Goal: Task Accomplishment & Management: Use online tool/utility

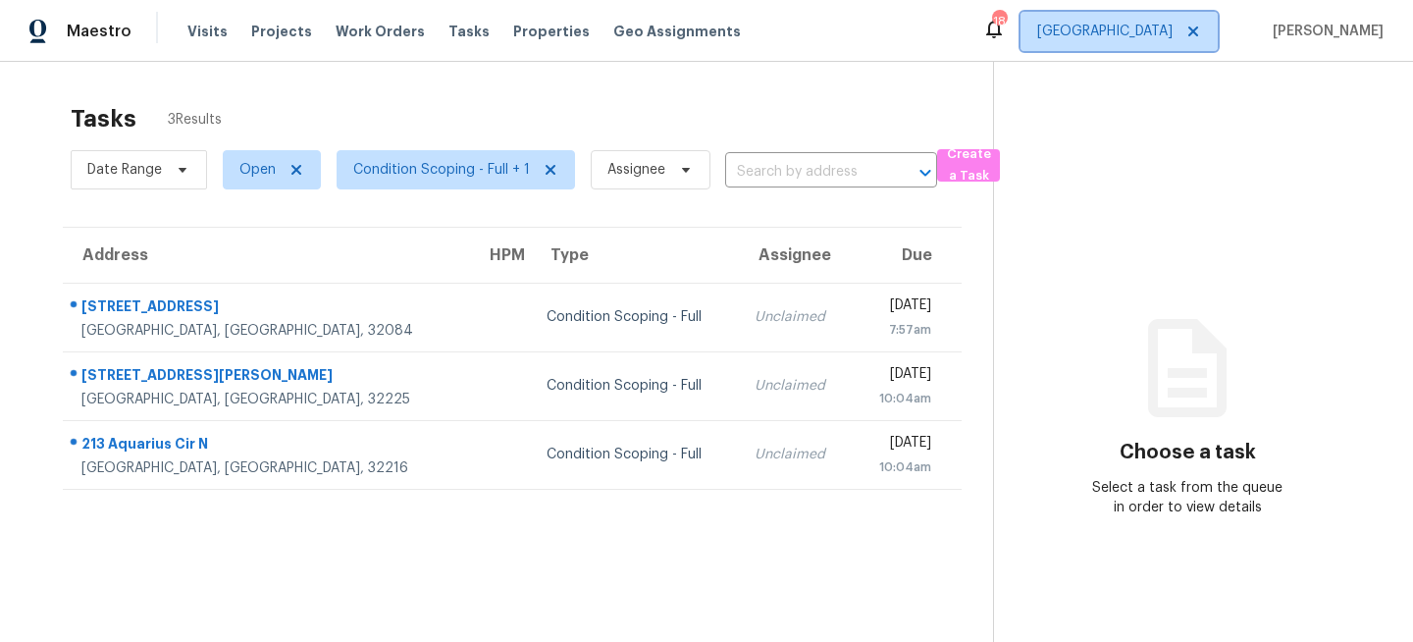
click at [1162, 18] on span "[GEOGRAPHIC_DATA]" at bounding box center [1118, 31] width 197 height 39
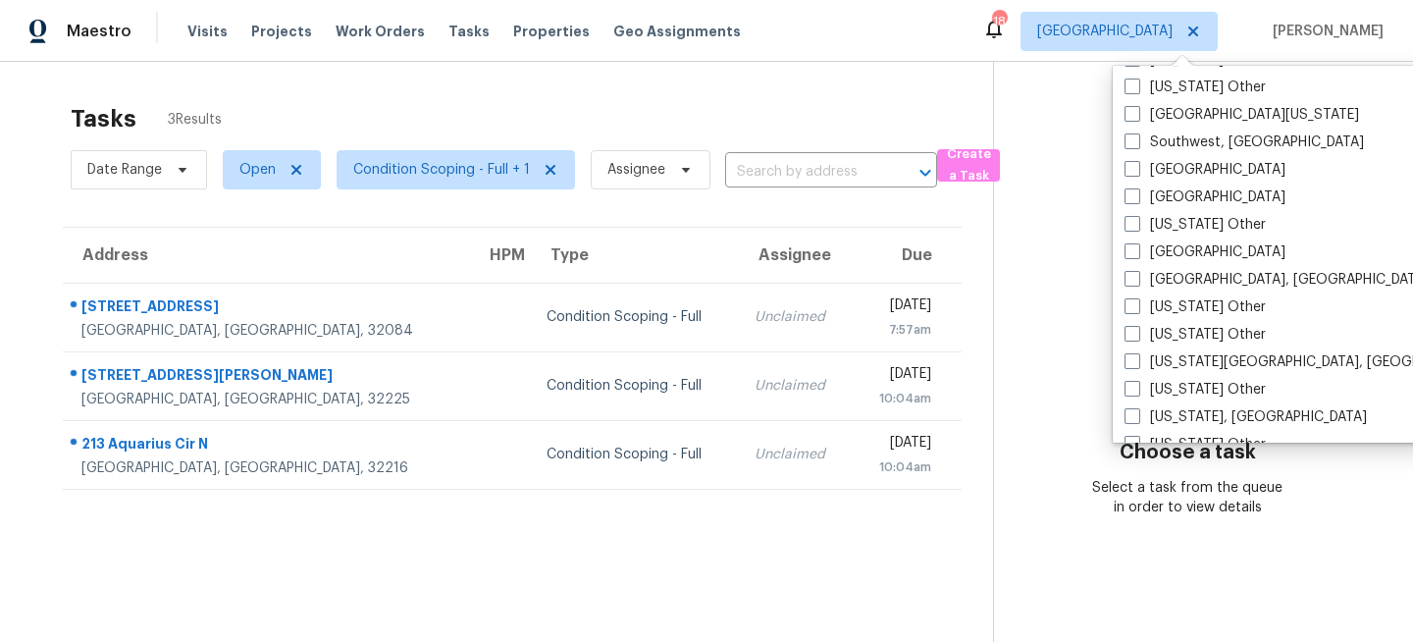
scroll to position [2797, 0]
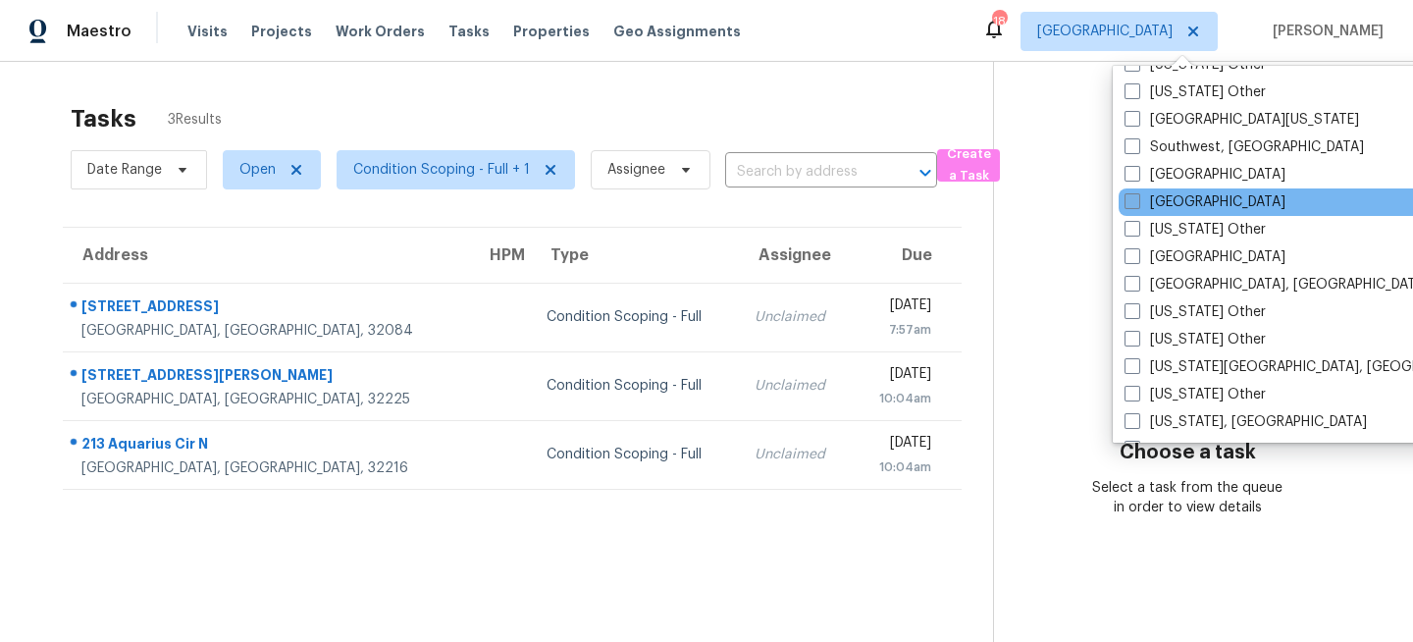
click at [1159, 196] on label "[GEOGRAPHIC_DATA]" at bounding box center [1204, 202] width 161 height 20
click at [1137, 196] on input "[GEOGRAPHIC_DATA]" at bounding box center [1130, 198] width 13 height 13
checkbox input "true"
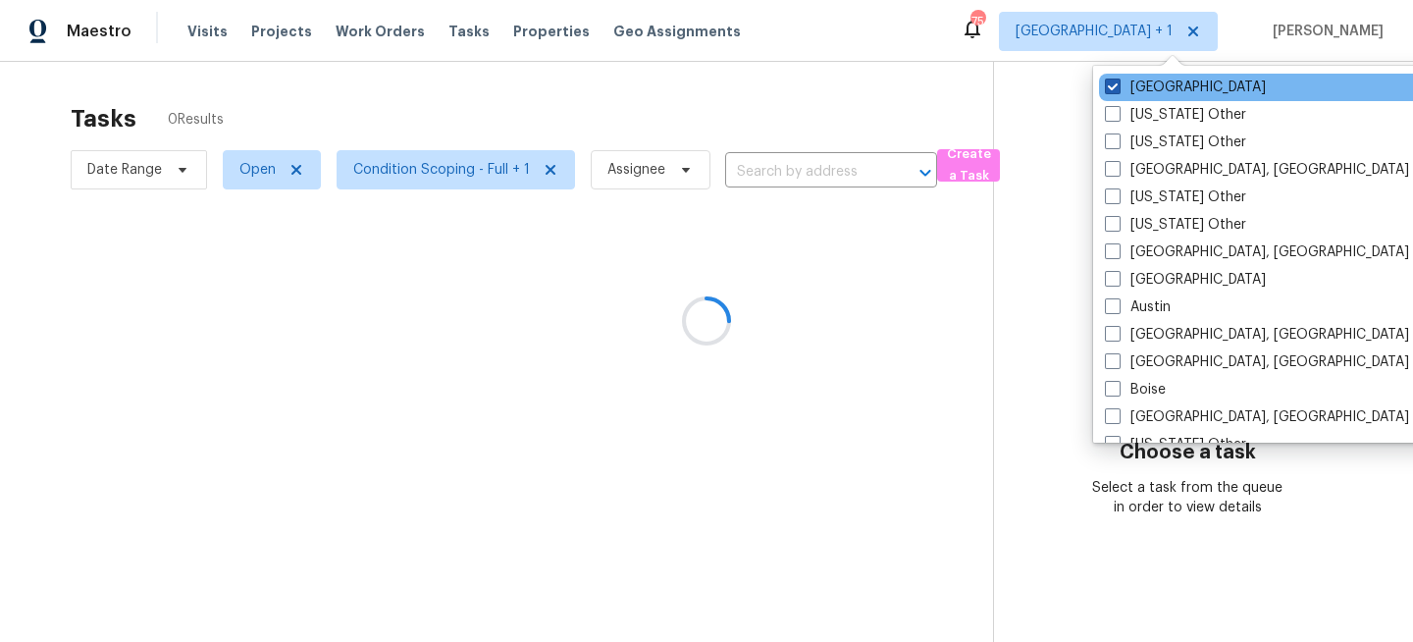
click at [1145, 86] on label "[GEOGRAPHIC_DATA]" at bounding box center [1185, 88] width 161 height 20
click at [1118, 86] on input "[GEOGRAPHIC_DATA]" at bounding box center [1111, 84] width 13 height 13
checkbox input "false"
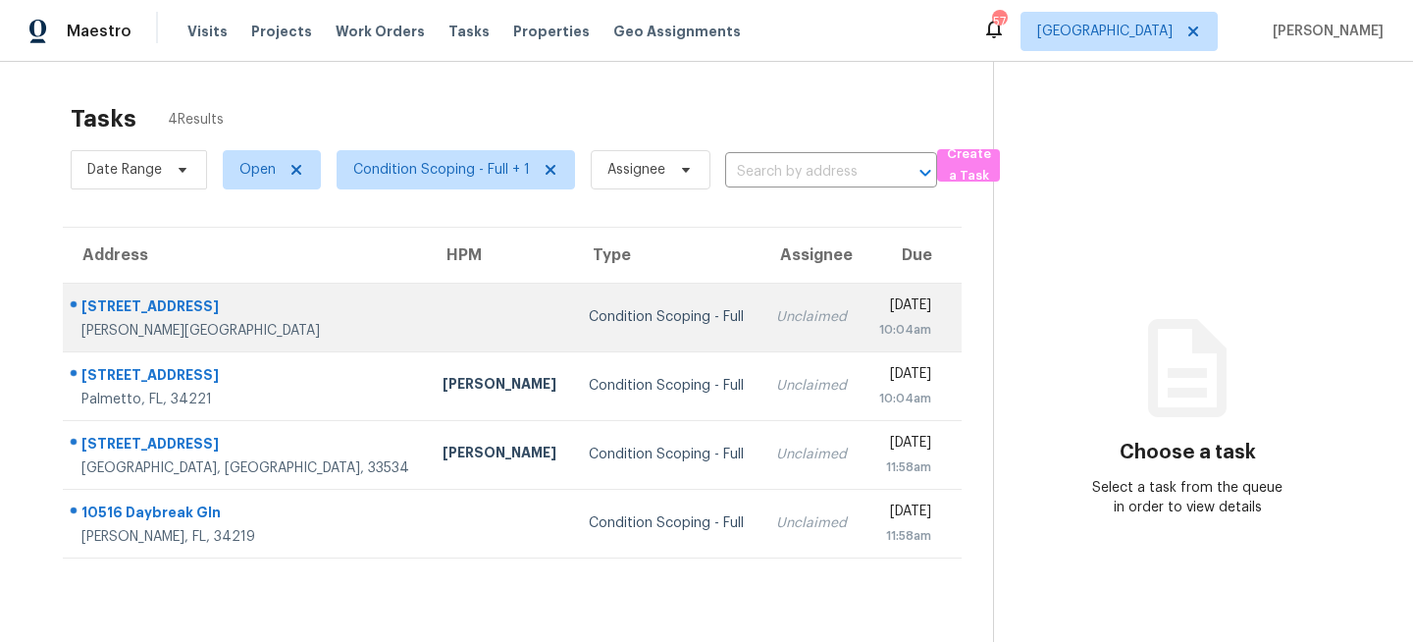
click at [589, 318] on div "Condition Scoping - Full" at bounding box center [667, 317] width 156 height 20
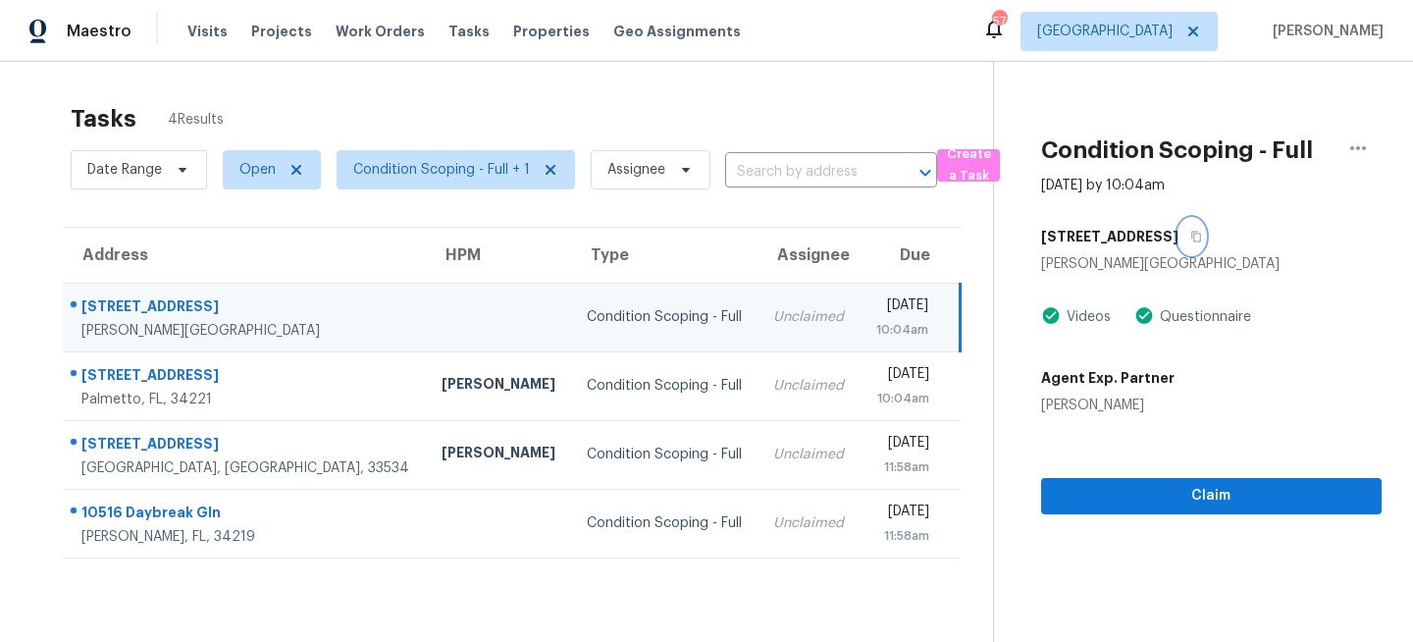
click at [1197, 238] on icon "button" at bounding box center [1196, 237] width 12 height 12
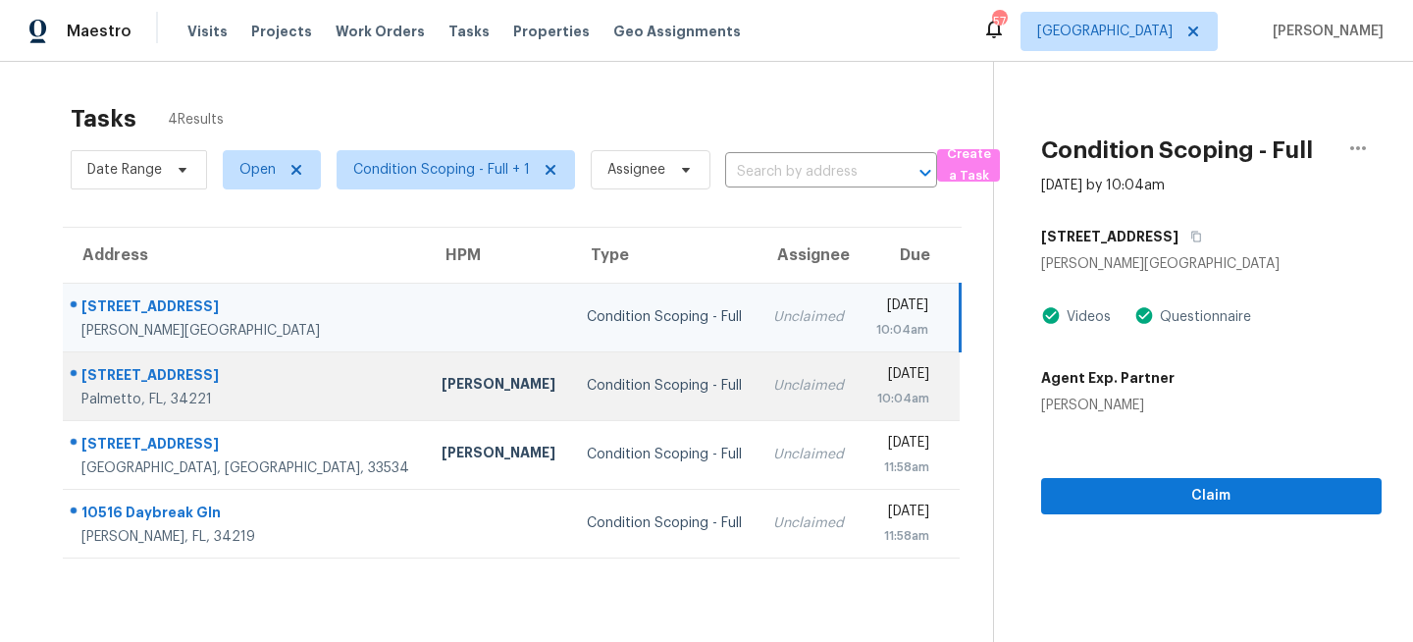
click at [613, 365] on td "Condition Scoping - Full" at bounding box center [664, 385] width 186 height 69
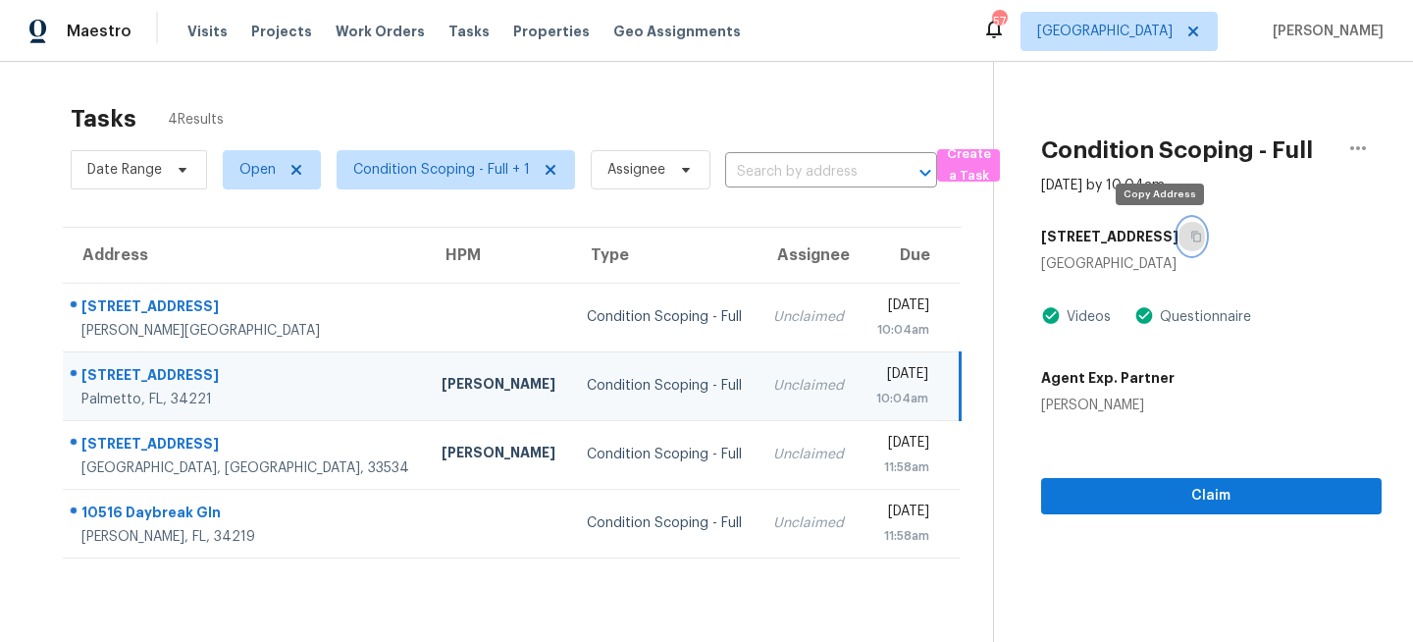
click at [1190, 240] on icon "button" at bounding box center [1196, 237] width 12 height 12
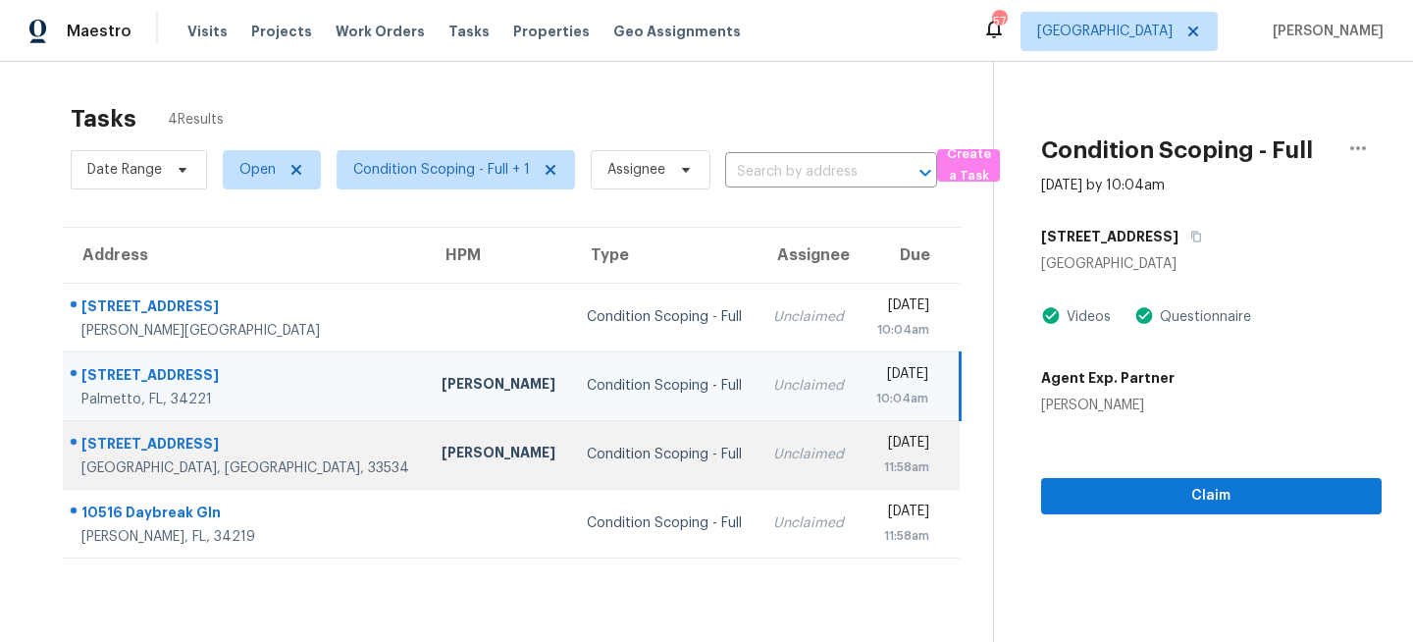
click at [618, 449] on div "Condition Scoping - Full" at bounding box center [664, 454] width 155 height 20
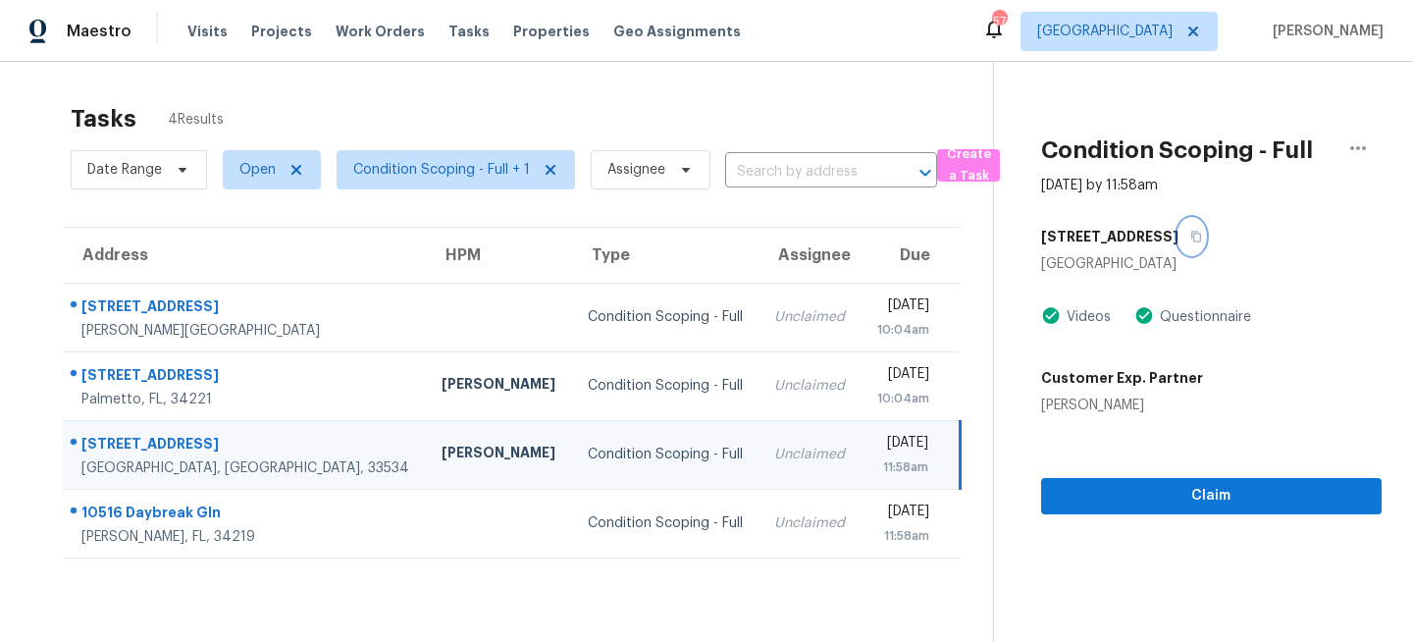
click at [1202, 234] on icon "button" at bounding box center [1196, 237] width 12 height 12
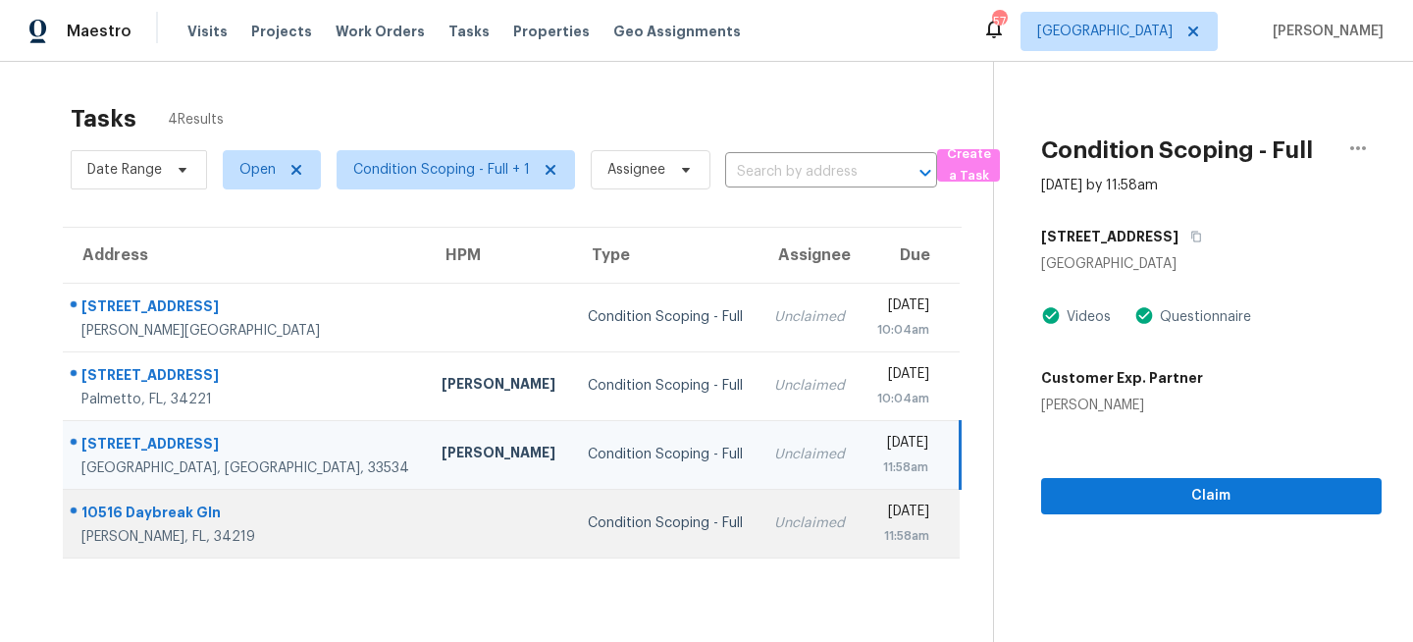
click at [758, 538] on td "Unclaimed" at bounding box center [809, 523] width 102 height 69
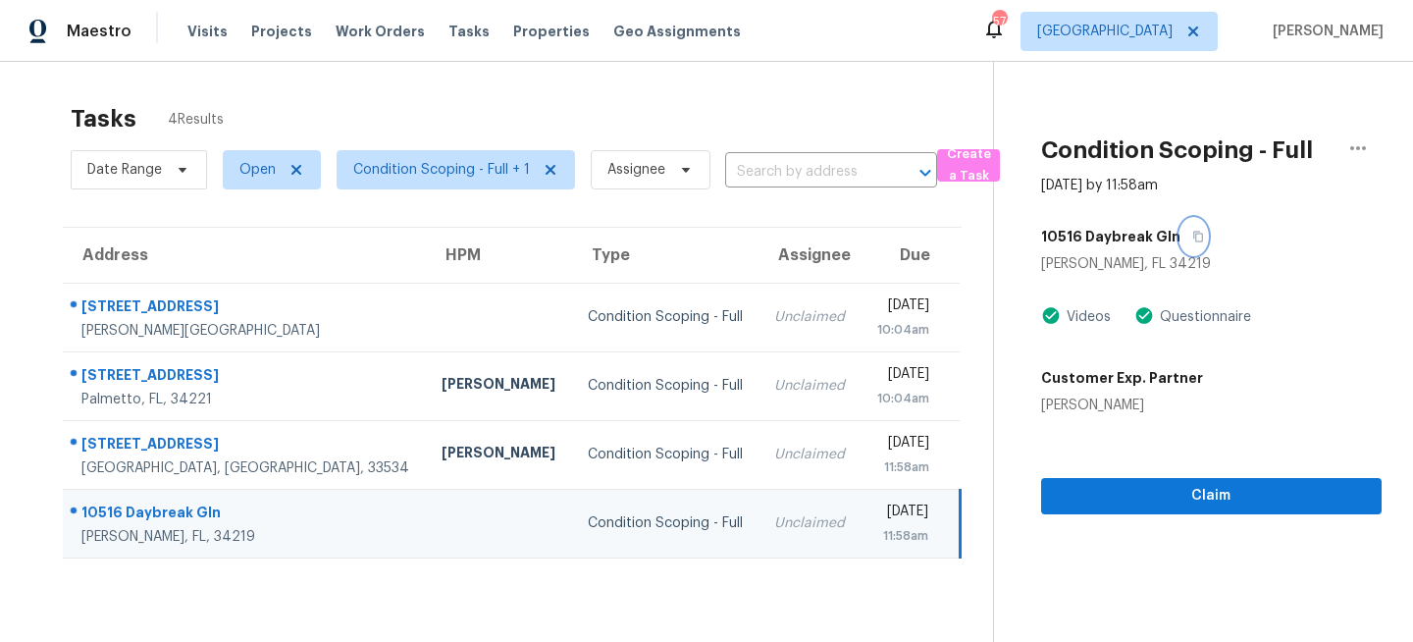
click at [1192, 239] on icon "button" at bounding box center [1198, 237] width 12 height 12
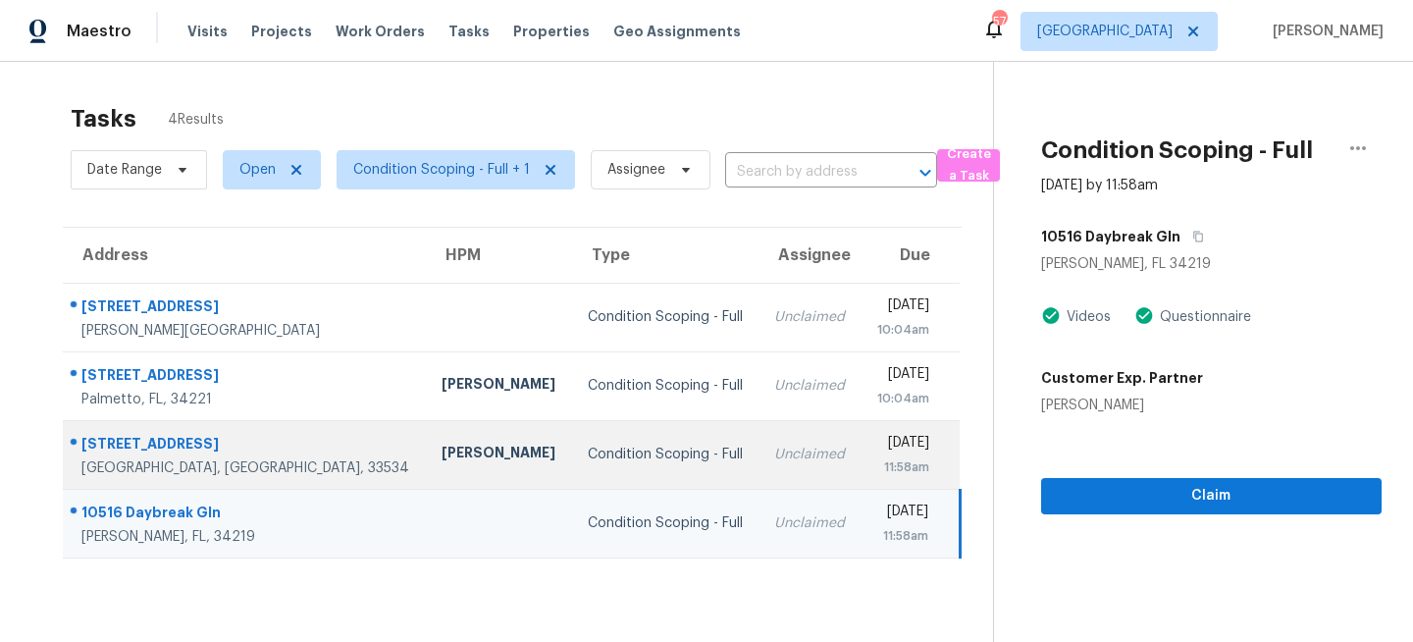
click at [588, 463] on div "Condition Scoping - Full" at bounding box center [666, 454] width 156 height 20
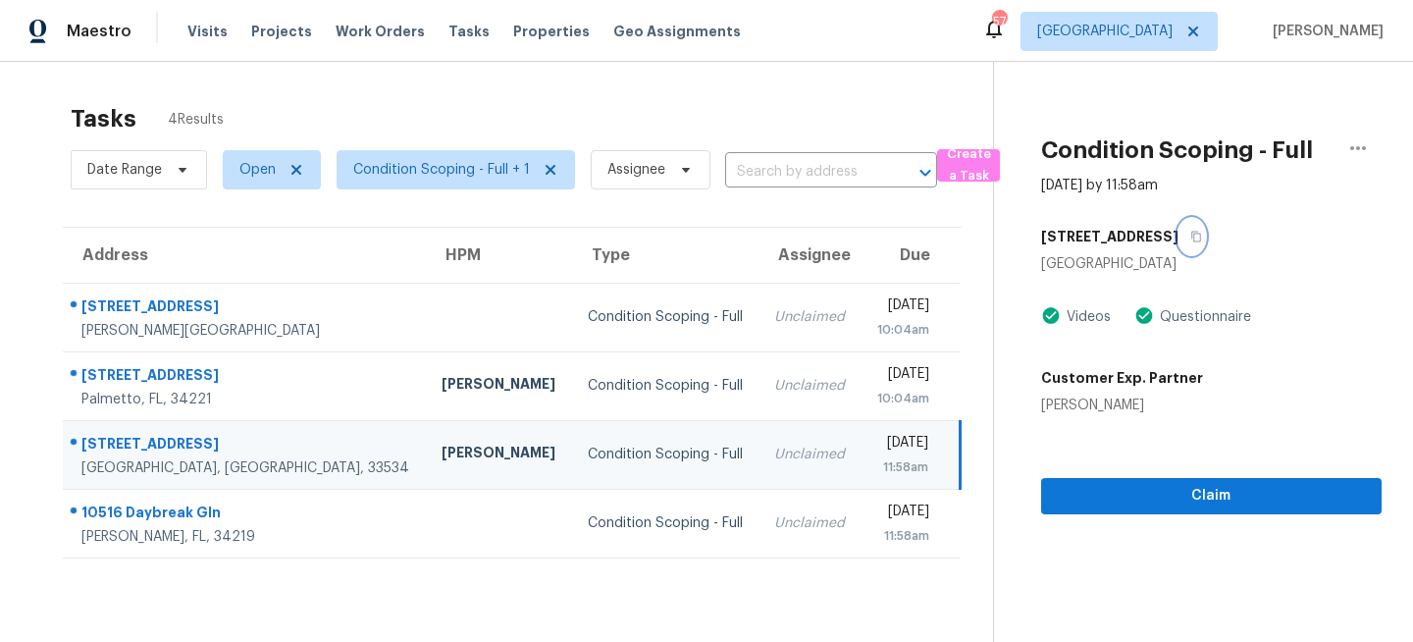
click at [1202, 236] on icon "button" at bounding box center [1196, 237] width 12 height 12
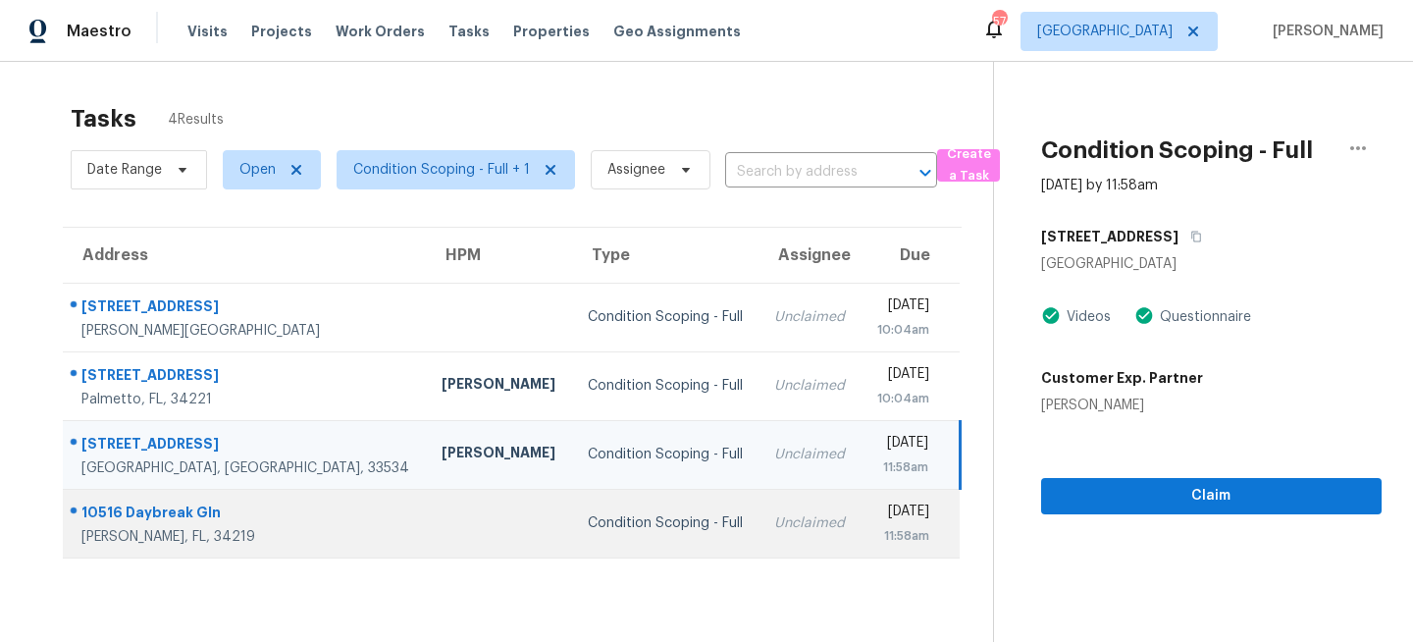
click at [588, 525] on div "Condition Scoping - Full" at bounding box center [666, 523] width 156 height 20
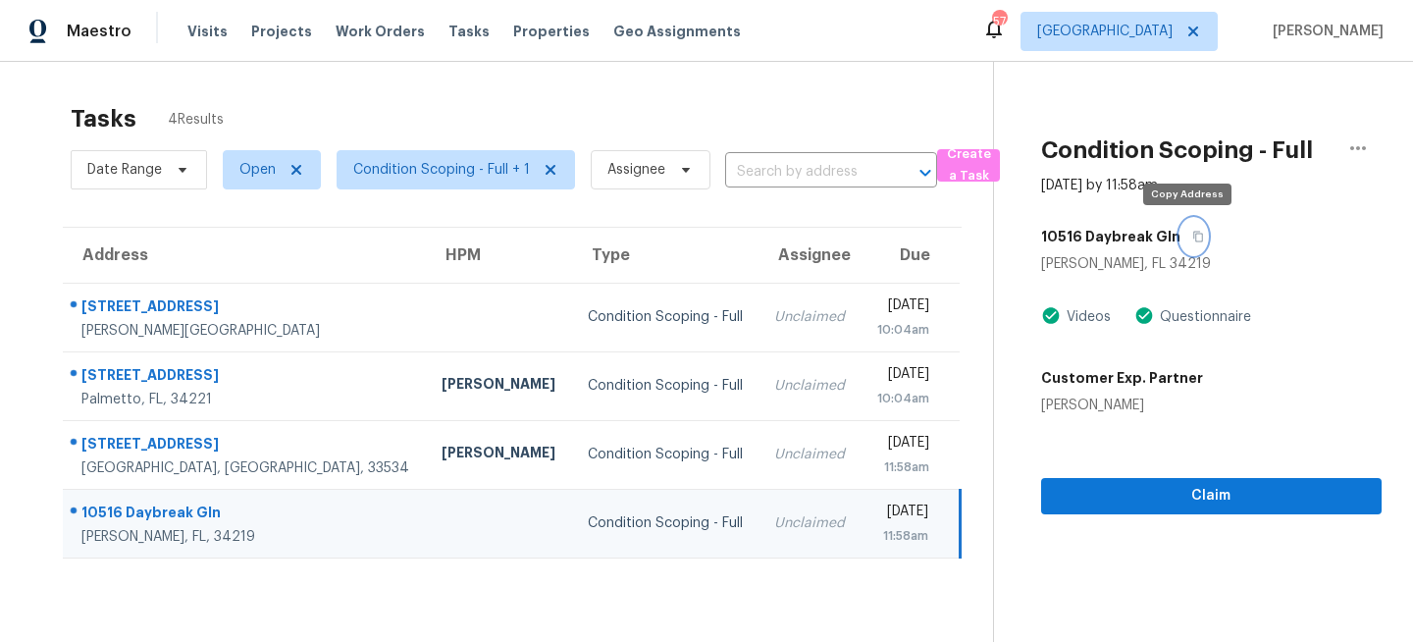
click at [1192, 236] on icon "button" at bounding box center [1198, 237] width 12 height 12
